Goal: Check status: Check status

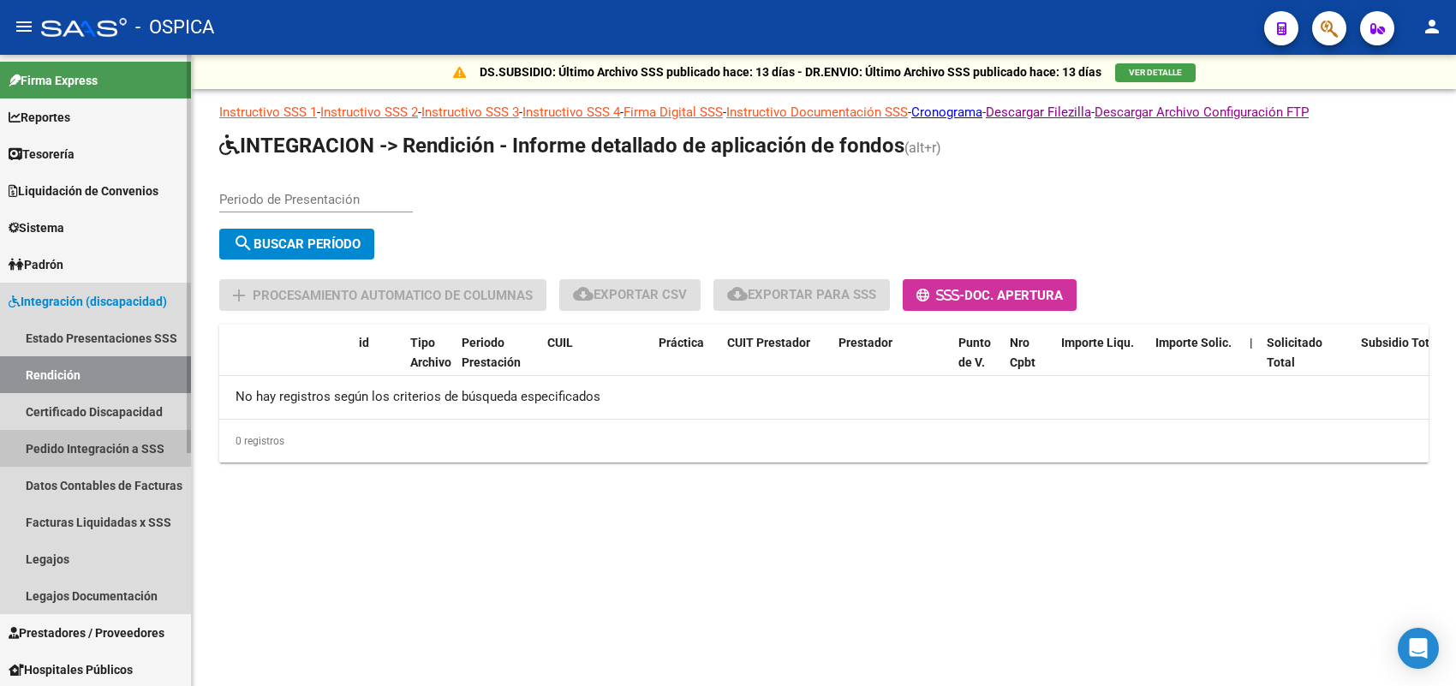
click at [129, 460] on link "Pedido Integración a SSS" at bounding box center [95, 448] width 191 height 37
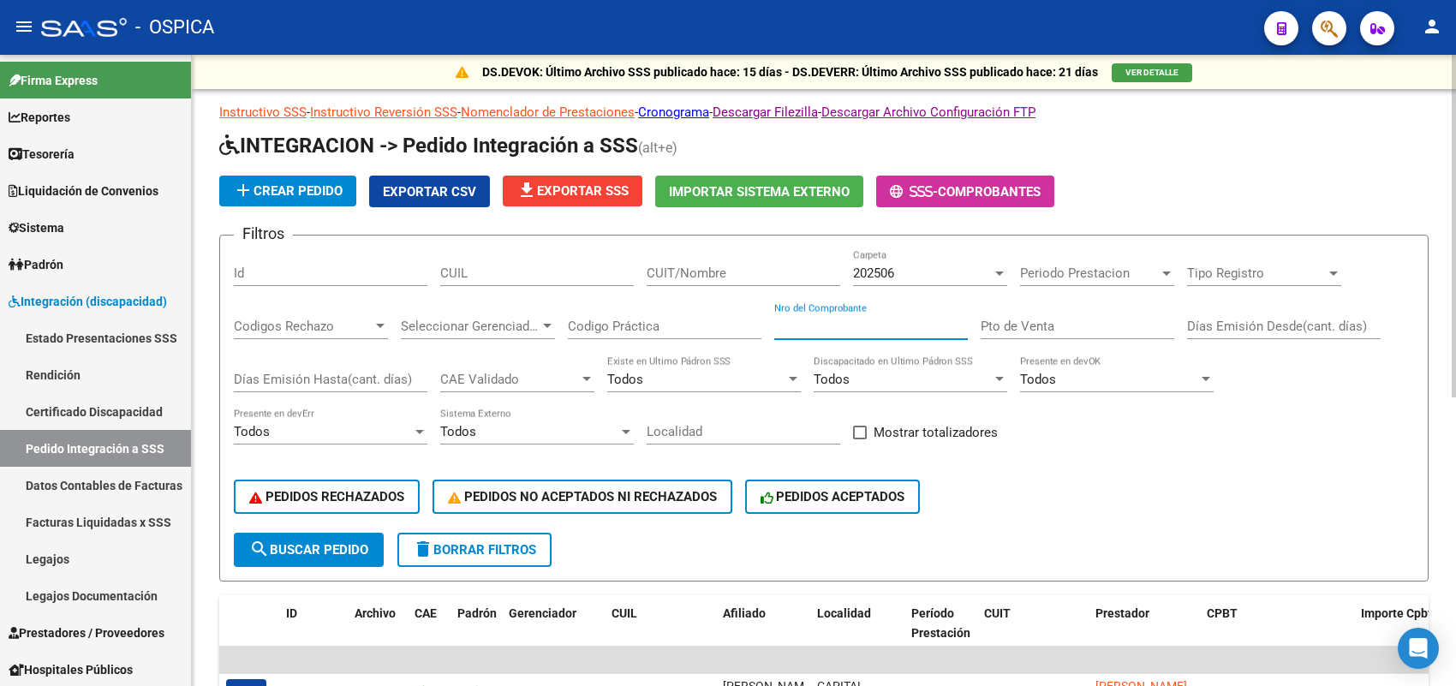
click at [805, 325] on input "Nro del Comprobante" at bounding box center [871, 326] width 194 height 15
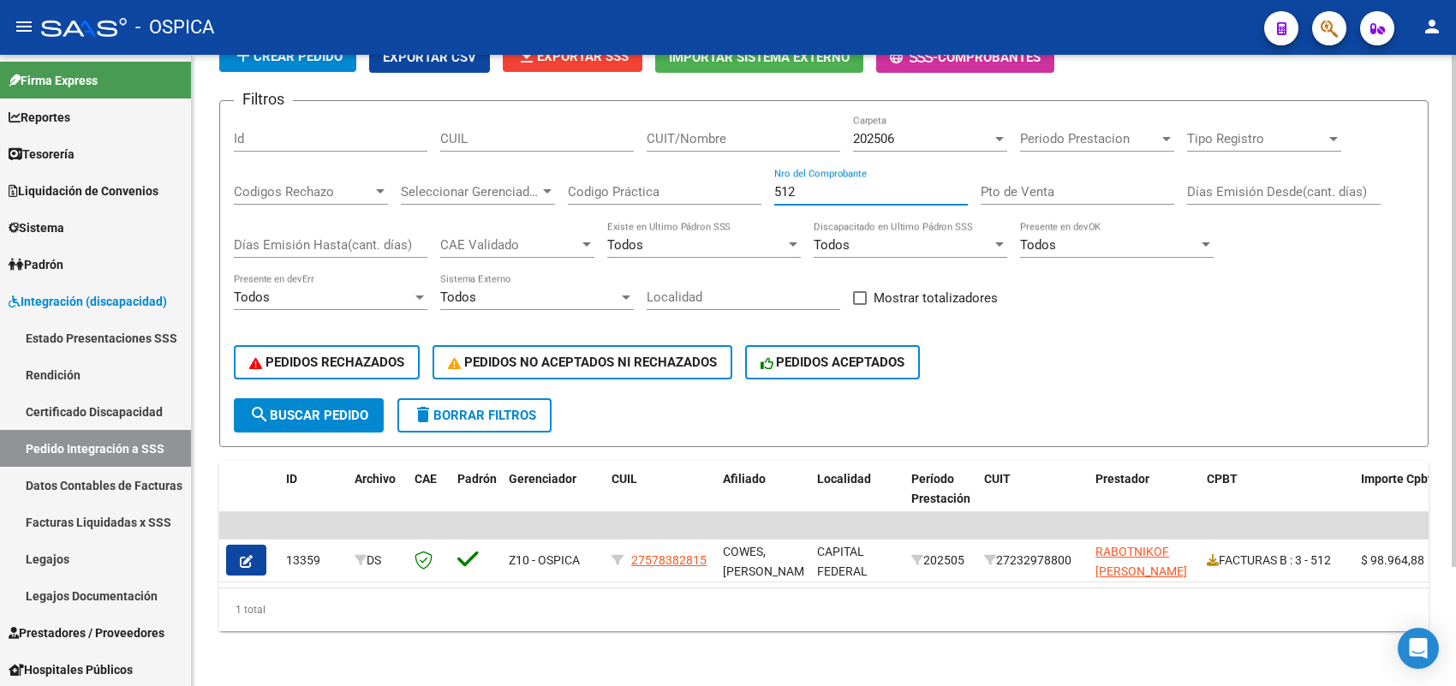
scroll to position [146, 0]
type input "5"
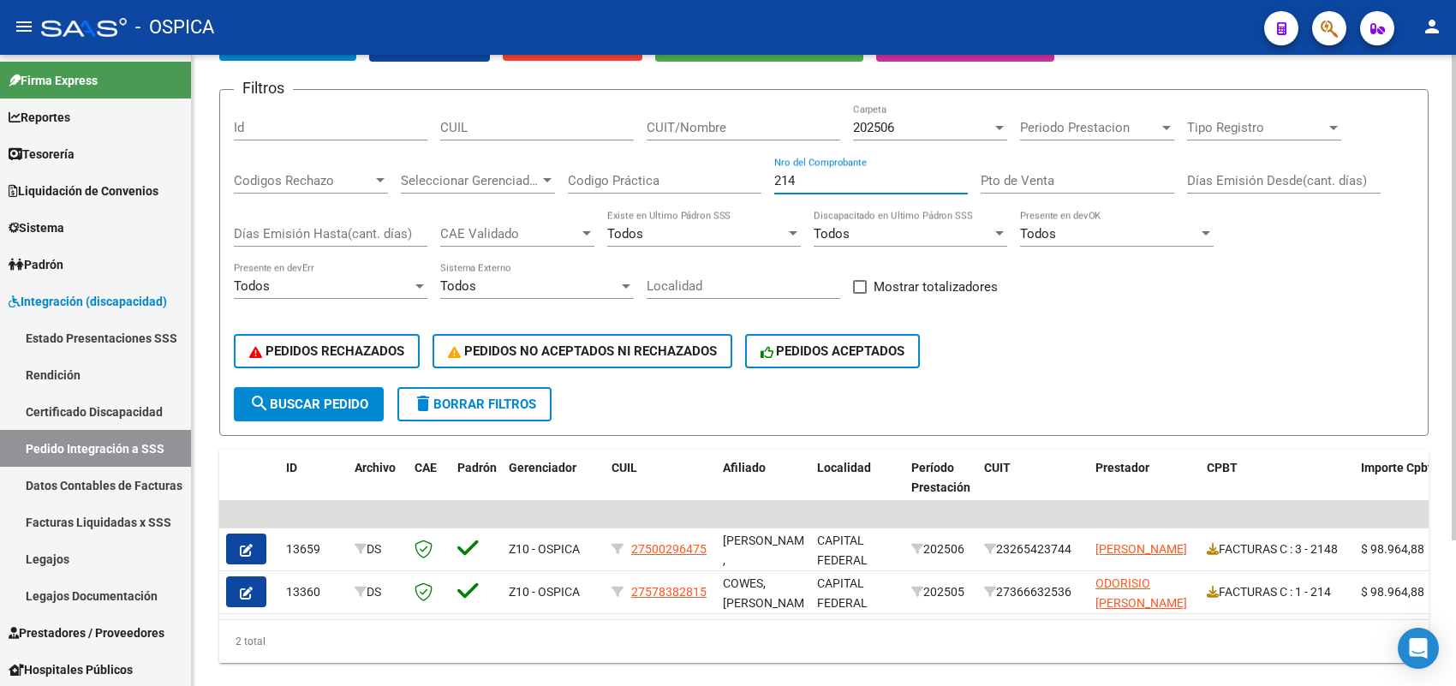
drag, startPoint x: 837, startPoint y: 174, endPoint x: 745, endPoint y: 171, distance: 91.6
click at [745, 171] on div "Filtros Id CUIL CUIT/Nombre 202506 Carpeta Periodo Prestacion Periodo Prestacio…" at bounding box center [824, 245] width 1180 height 283
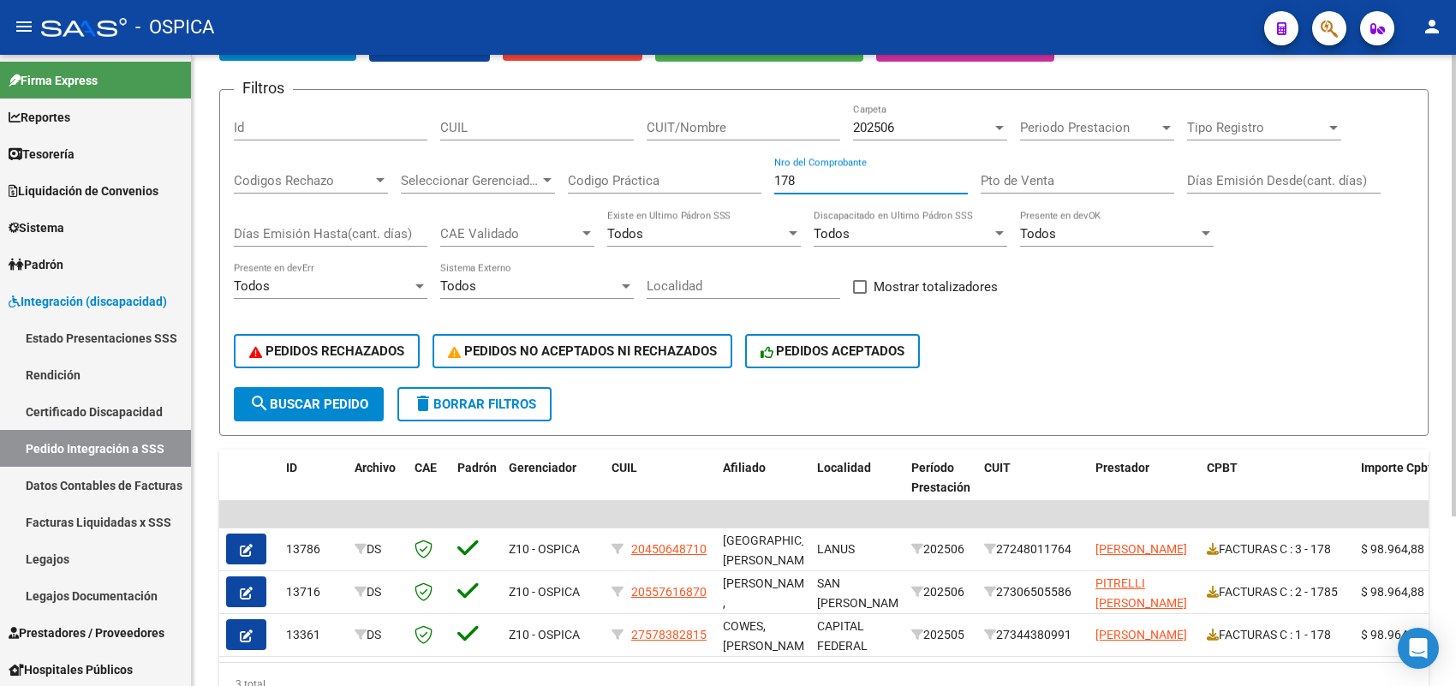
drag, startPoint x: 844, startPoint y: 181, endPoint x: 713, endPoint y: 160, distance: 132.6
click at [713, 160] on div "Filtros Id CUIL CUIT/Nombre 202506 Carpeta Periodo Prestacion Periodo Prestacio…" at bounding box center [824, 245] width 1180 height 283
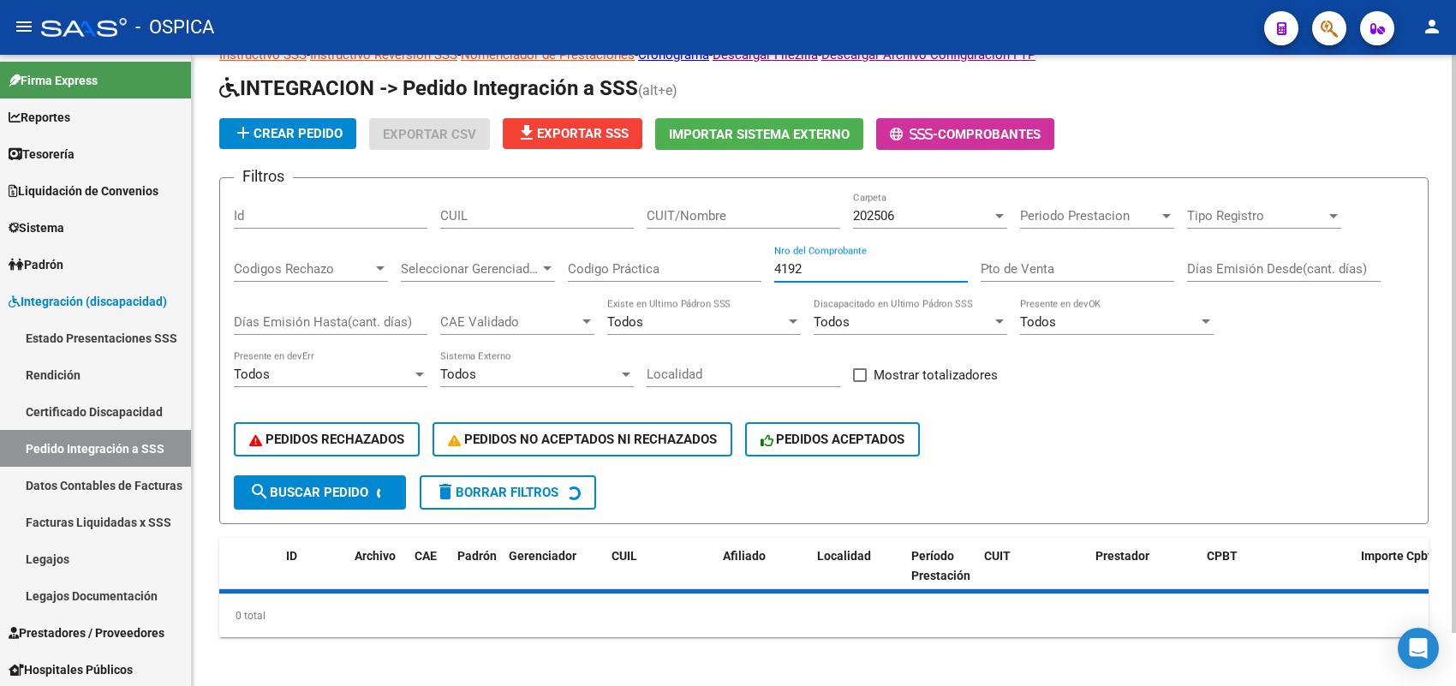
scroll to position [96, 0]
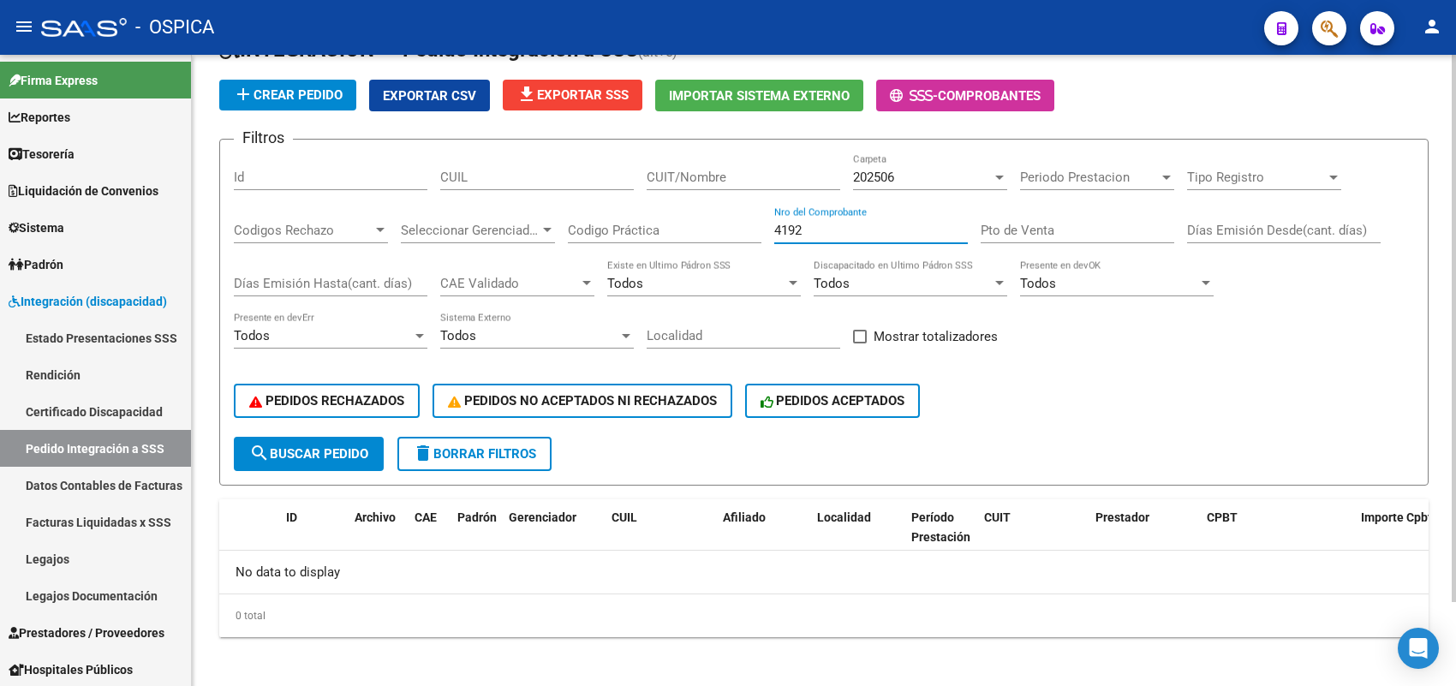
type input "4192"
click at [947, 188] on div "202506 Carpeta" at bounding box center [930, 179] width 154 height 53
click at [944, 171] on div "202506" at bounding box center [922, 177] width 139 height 15
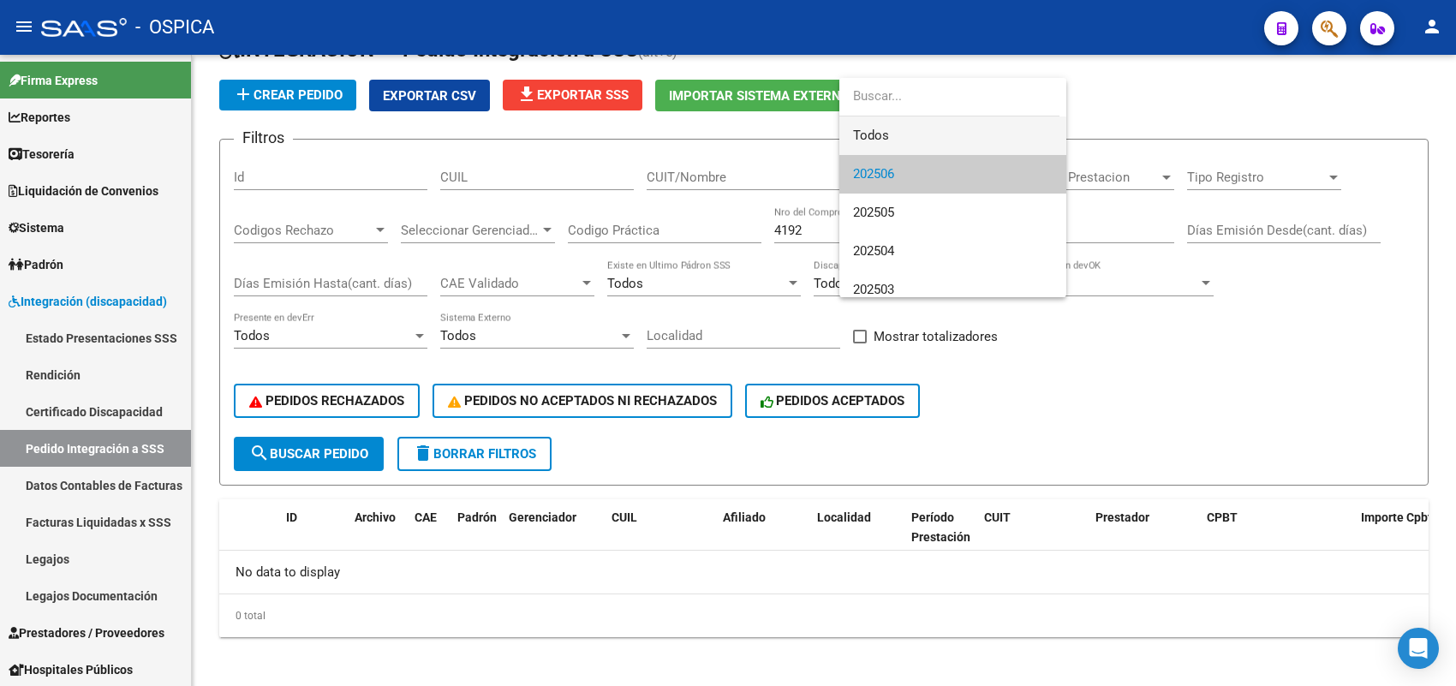
click at [901, 138] on span "Todos" at bounding box center [952, 135] width 199 height 39
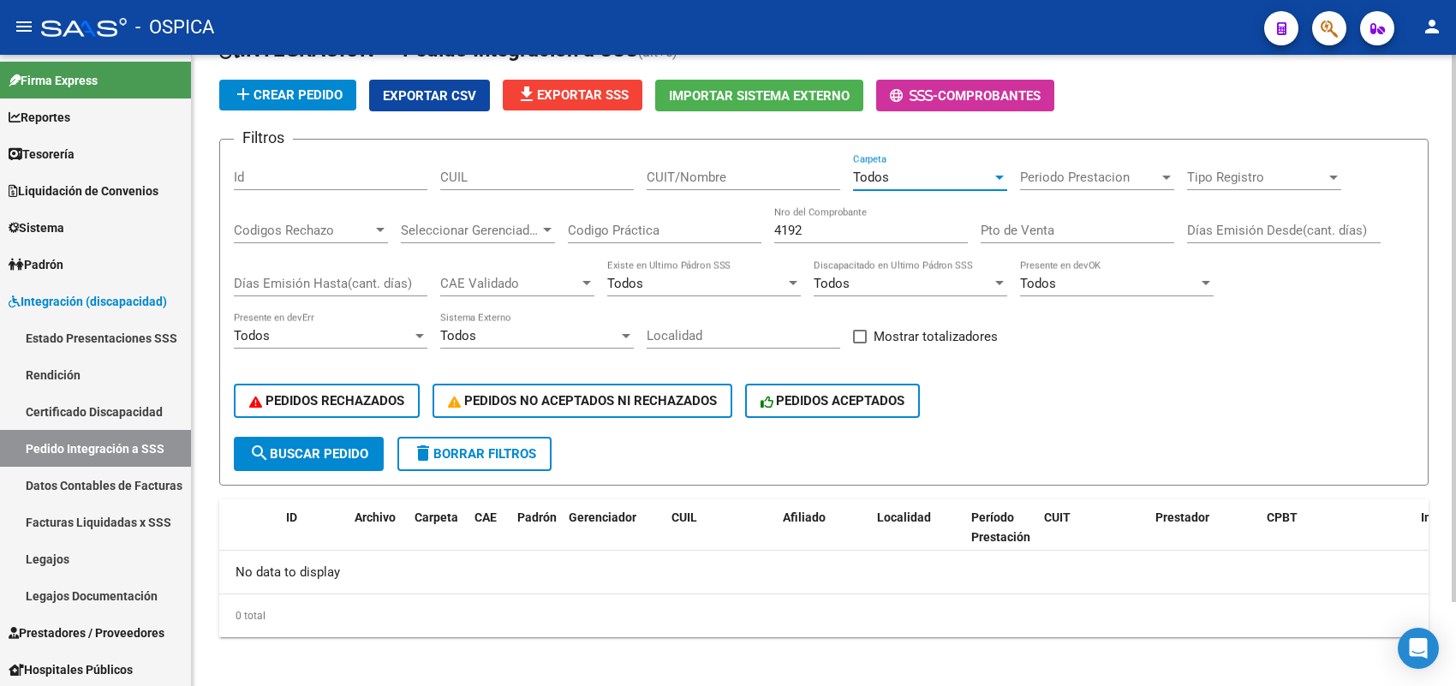
click at [375, 442] on button "search Buscar Pedido" at bounding box center [309, 454] width 150 height 34
